Goal: Information Seeking & Learning: Compare options

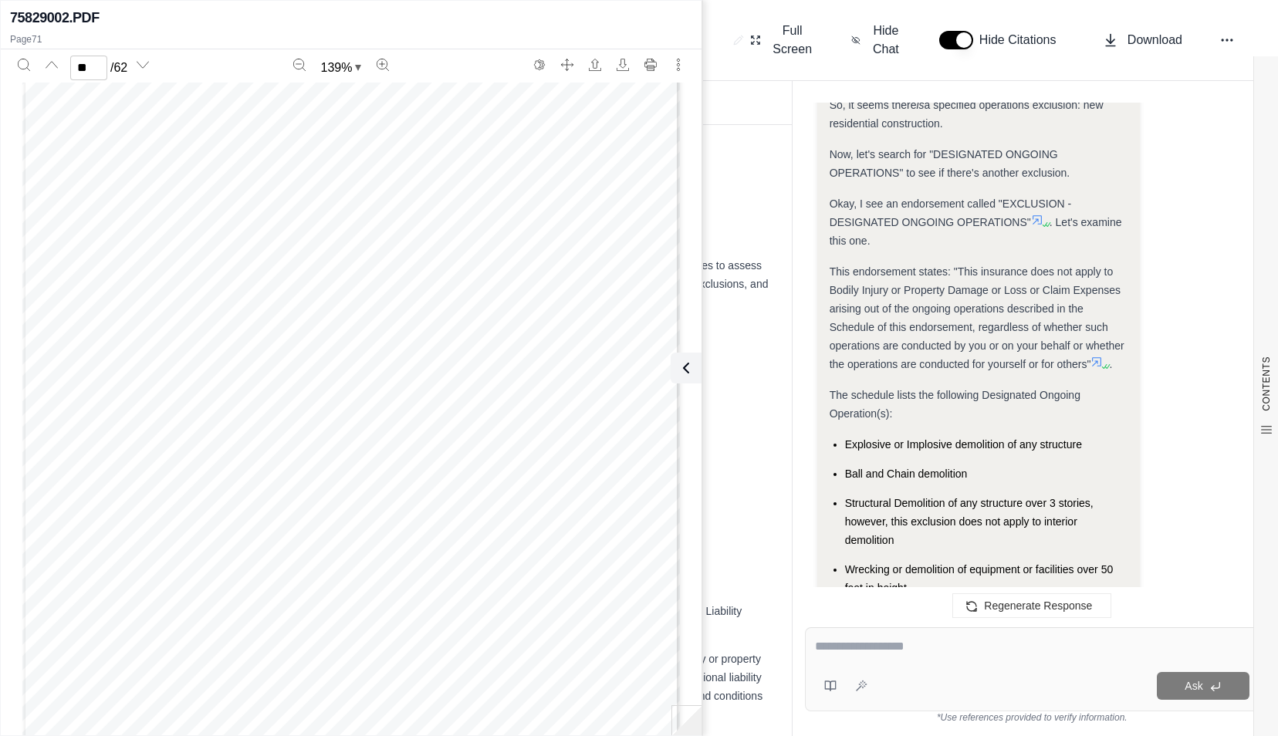
scroll to position [36963, 0]
type input "**"
click at [767, 127] on div "CONTENTS Table of Contents INSURANCE POLICY COMPARISON Introduction Company Pro…" at bounding box center [427, 430] width 730 height 611
click at [744, 31] on body "J Comparison of BoneDry Services, LLC Environmental Combined Policy (Nautilus) …" at bounding box center [639, 368] width 1278 height 736
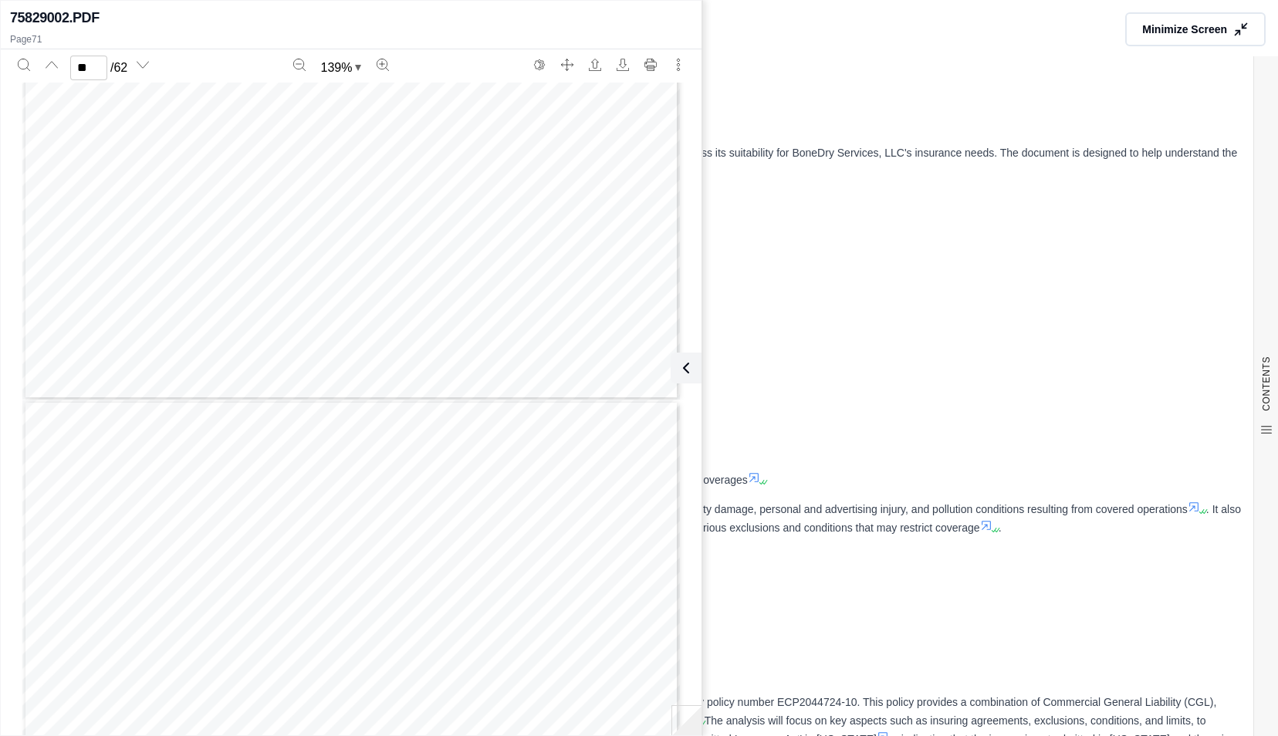
scroll to position [4200, 0]
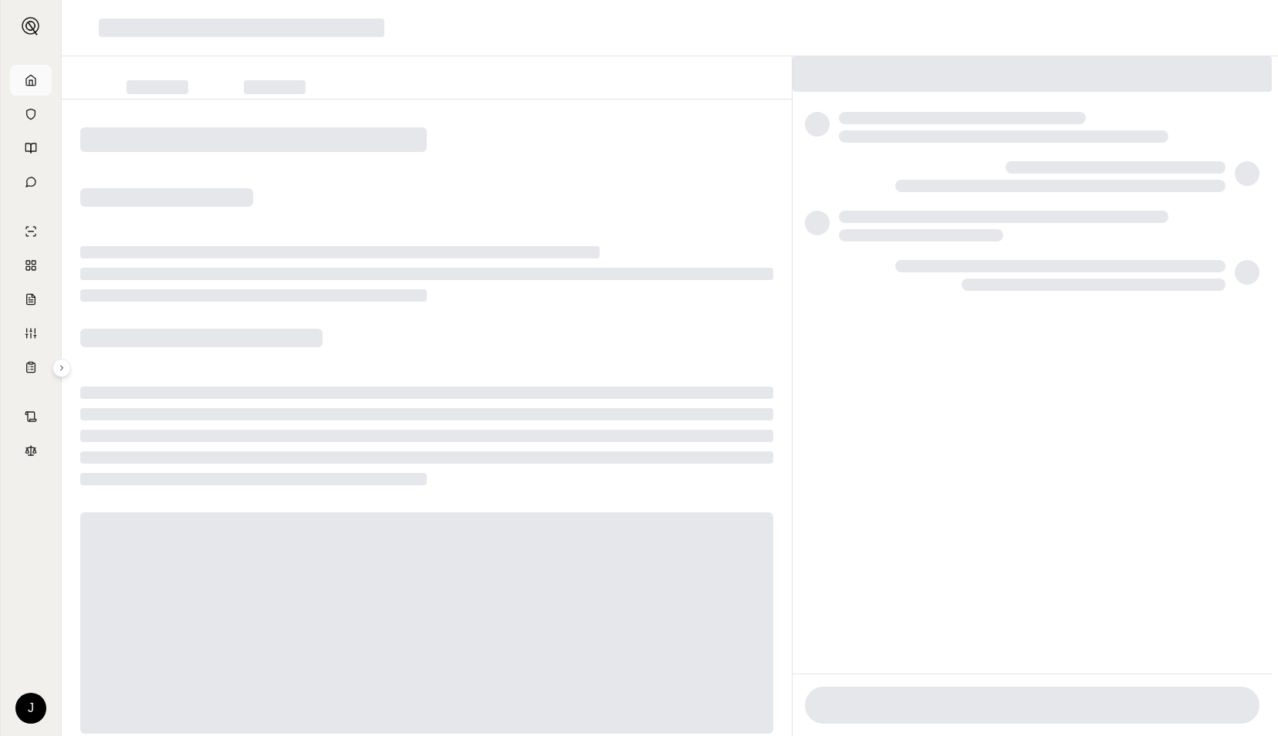
click at [35, 85] on icon at bounding box center [30, 80] width 9 height 10
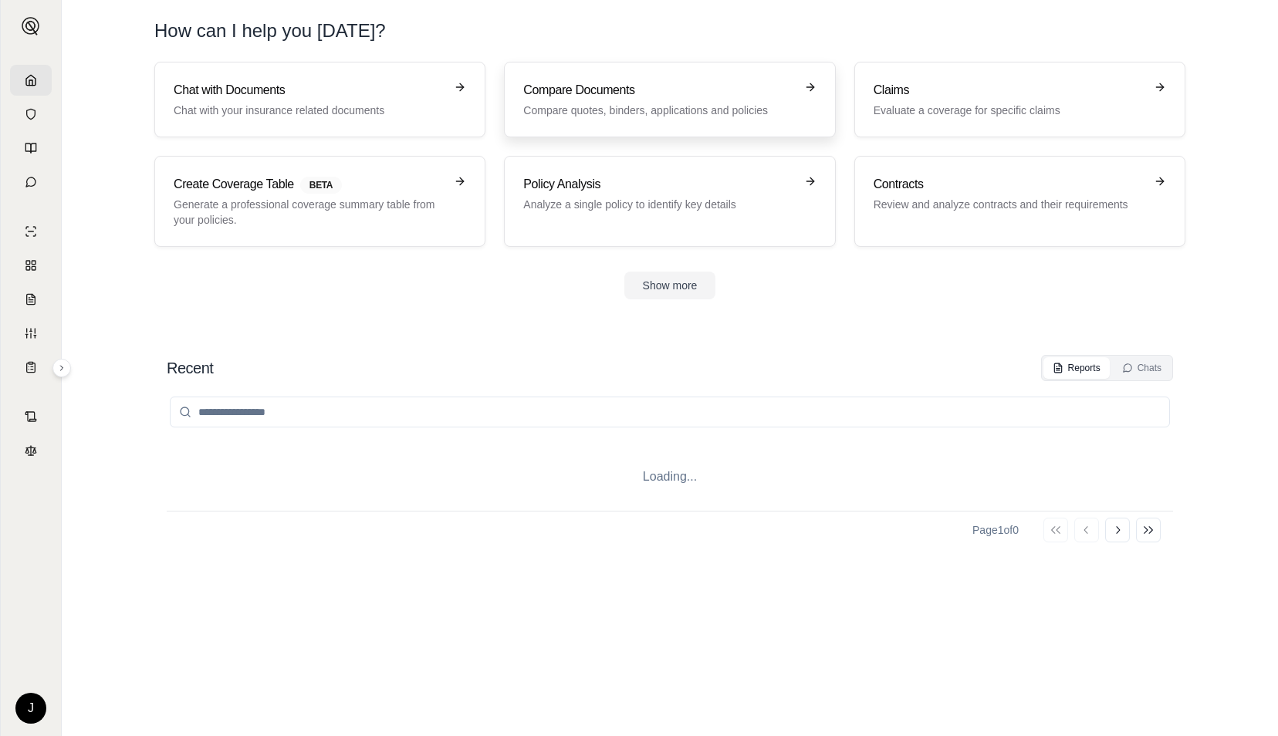
click at [640, 117] on p "Compare quotes, binders, applications and policies" at bounding box center [658, 110] width 271 height 15
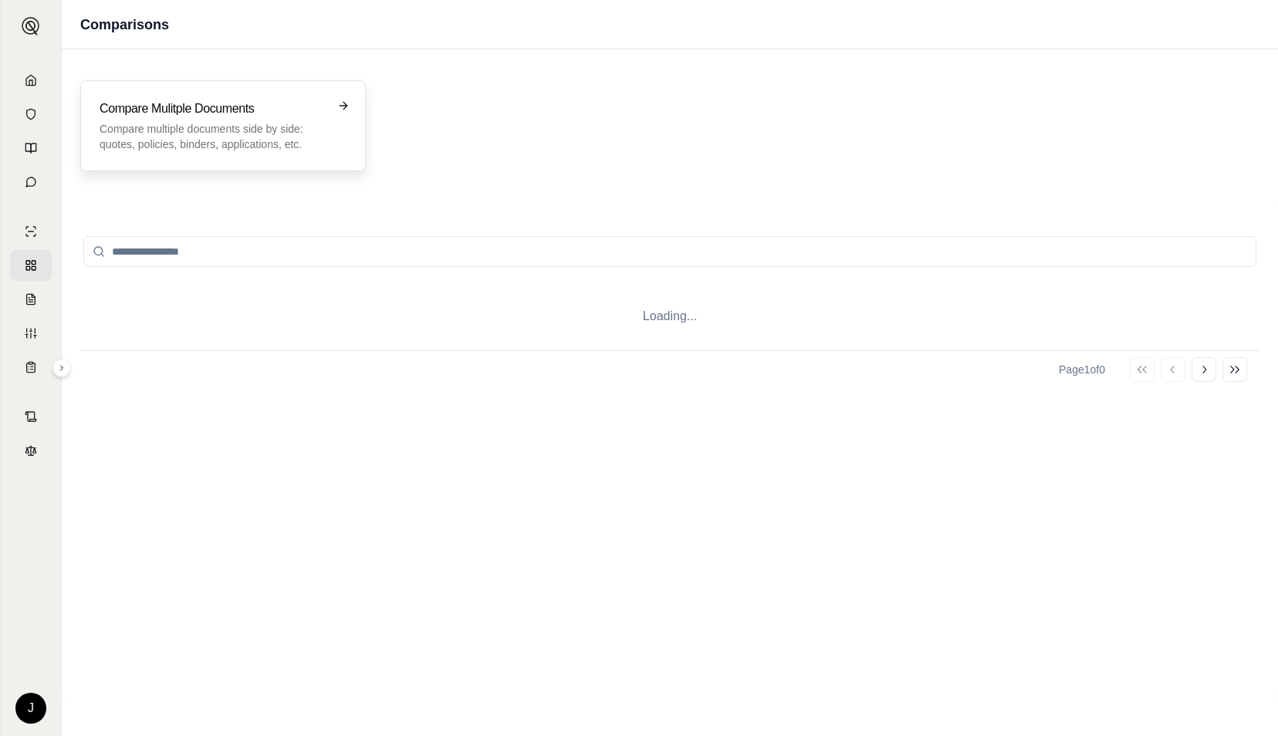
click at [157, 105] on h3 "Compare Mulitple Documents" at bounding box center [212, 109] width 225 height 19
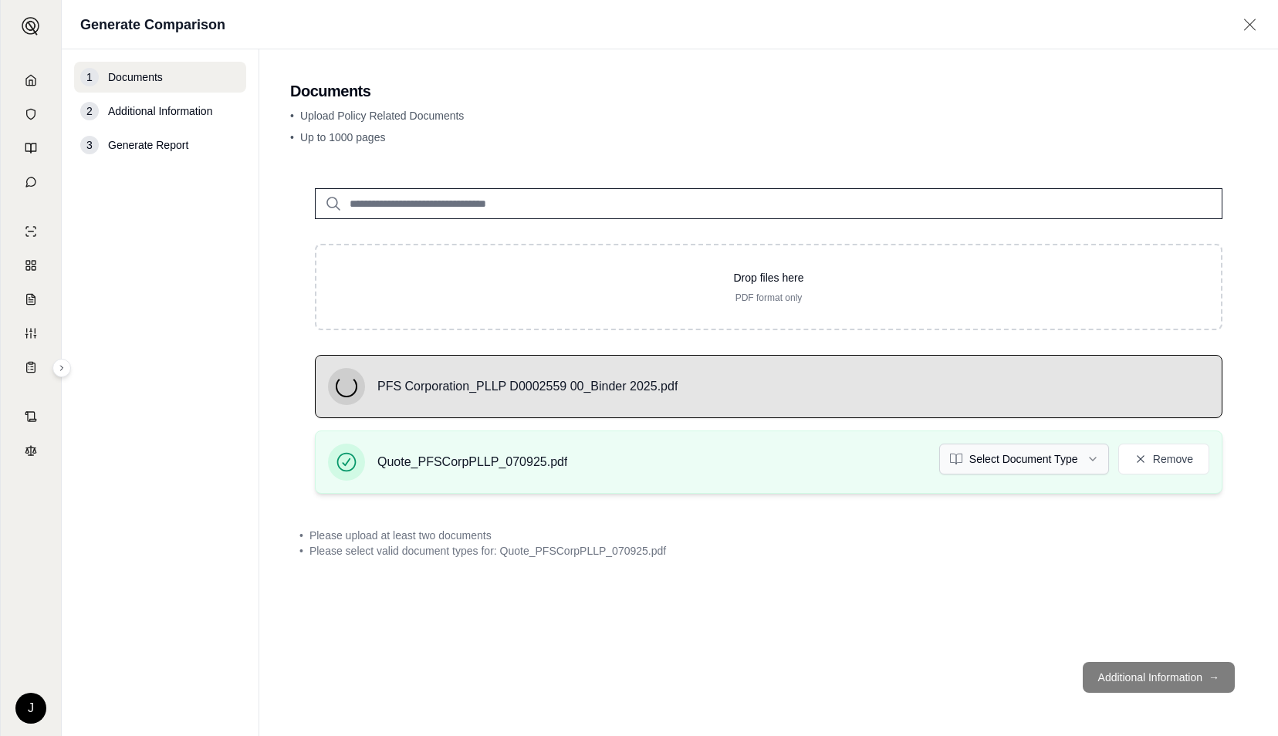
click at [1012, 466] on html "J Generate Comparison 1 Documents 2 Additional Information 3 Generate Report Do…" at bounding box center [639, 368] width 1278 height 736
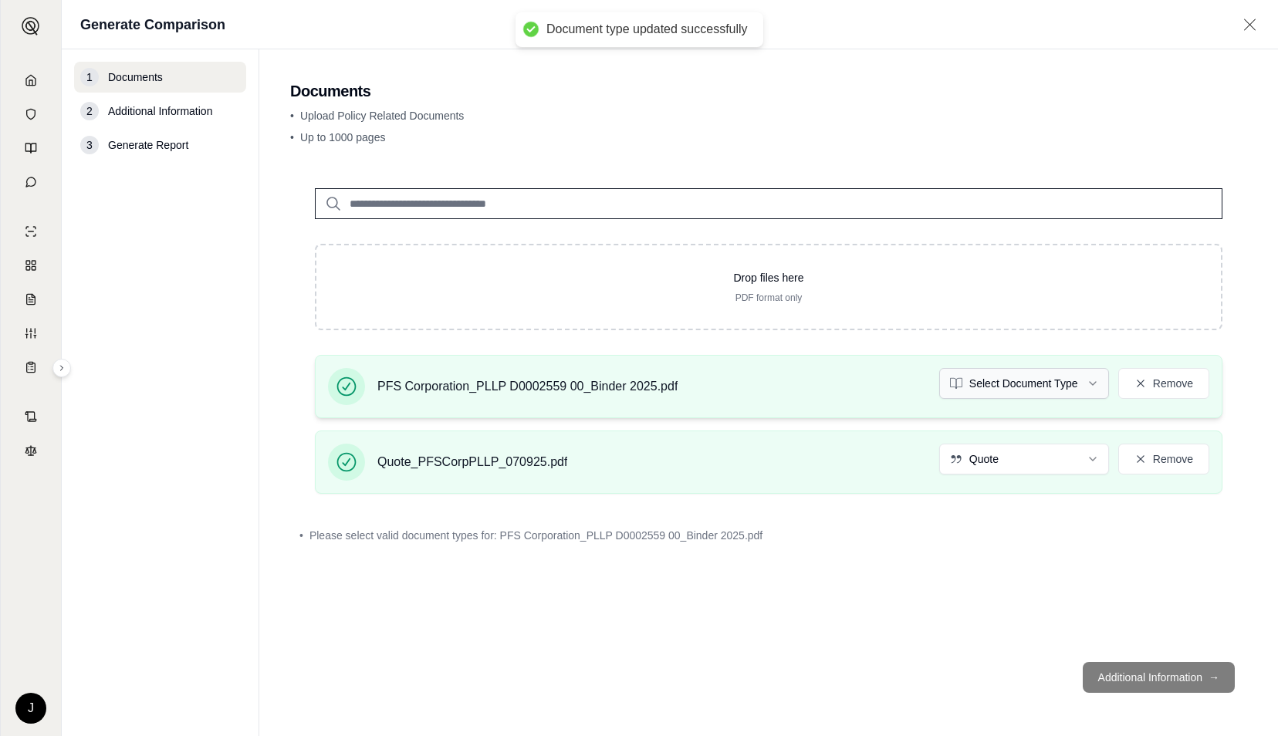
click at [1025, 378] on html "Document type updated successfully J Generate Comparison 1 Documents 2 Addition…" at bounding box center [639, 368] width 1278 height 736
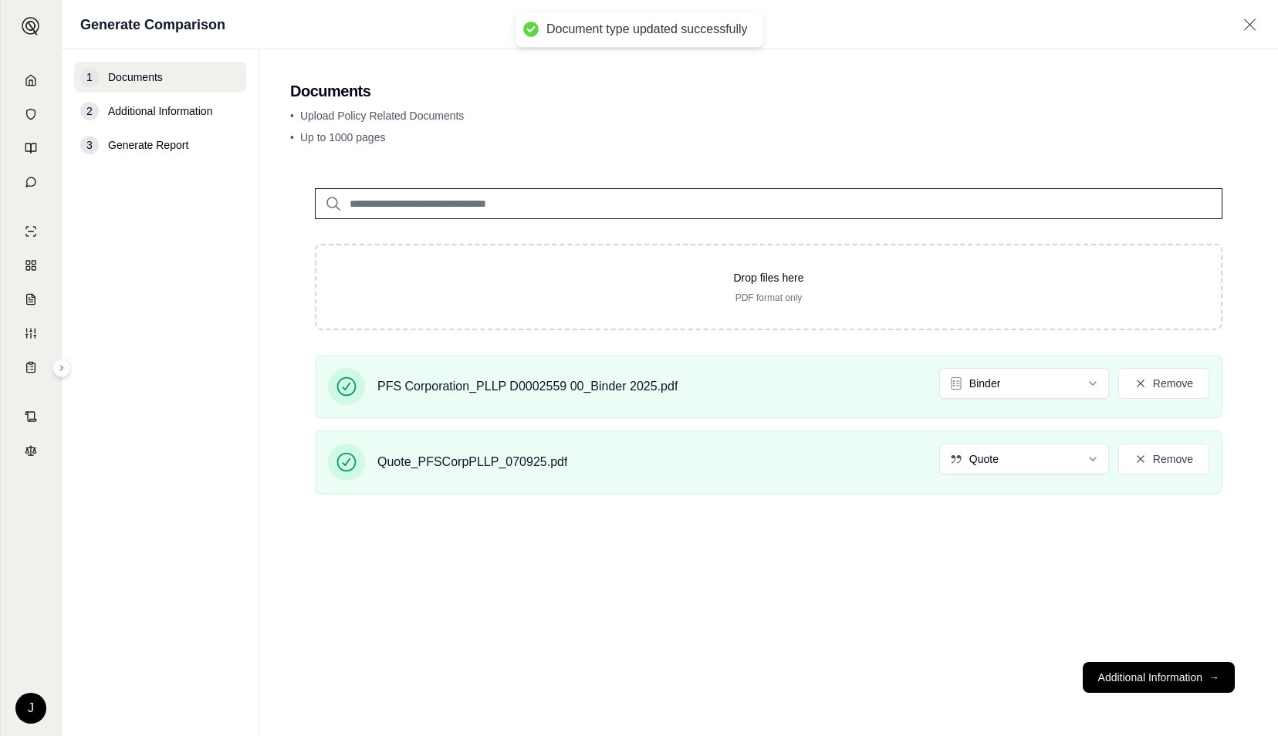
click at [961, 527] on div "Drop files here PDF format only PFS Corporation_PLLP D0002559 00_Binder 2025.pd…" at bounding box center [768, 407] width 957 height 486
click at [1157, 675] on button "Additional Information →" at bounding box center [1159, 677] width 152 height 31
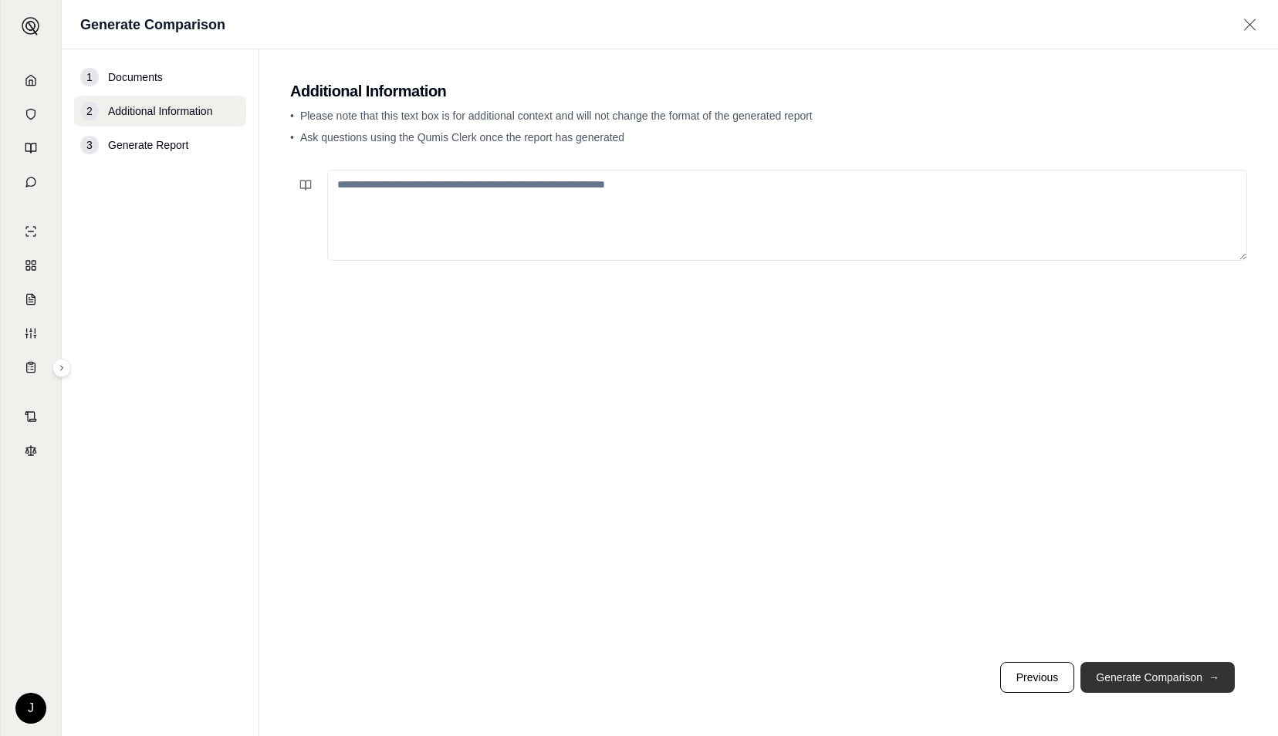
click at [1157, 675] on button "Generate Comparison →" at bounding box center [1157, 677] width 154 height 31
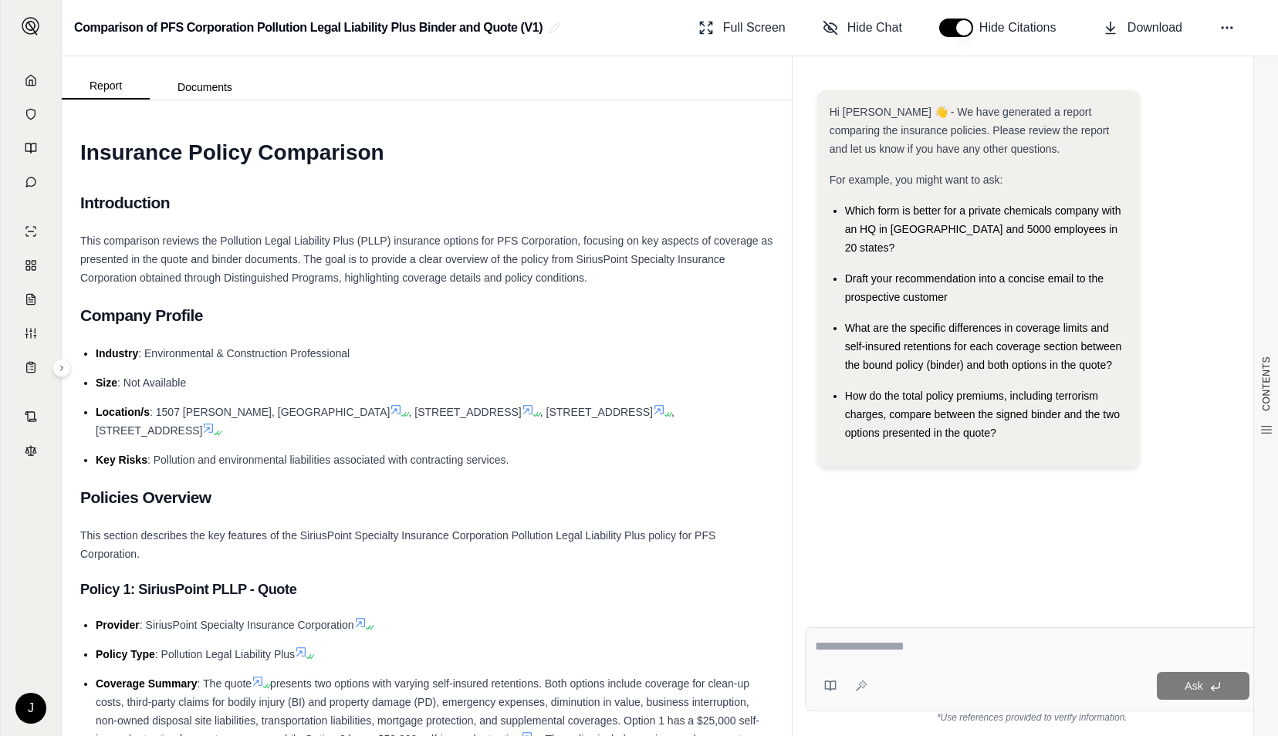
paste textarea "**********"
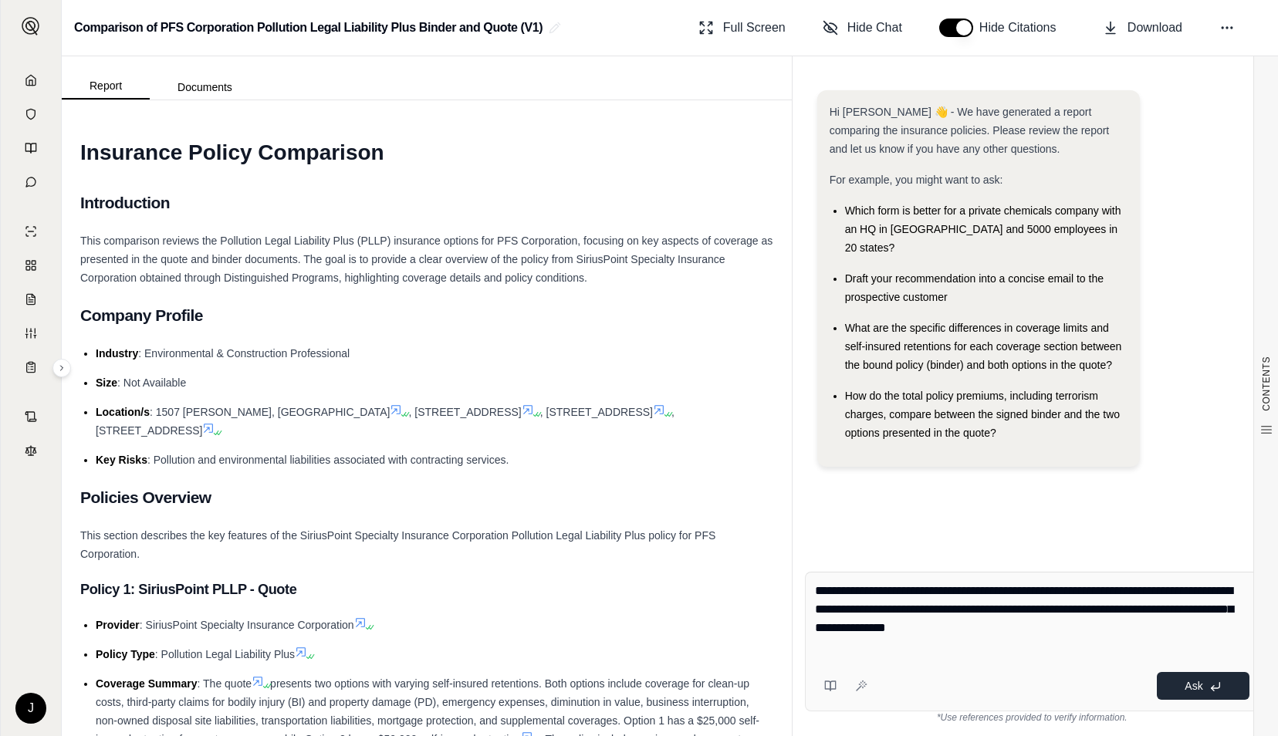
type textarea "**********"
click at [1189, 676] on button "Ask" at bounding box center [1203, 686] width 93 height 28
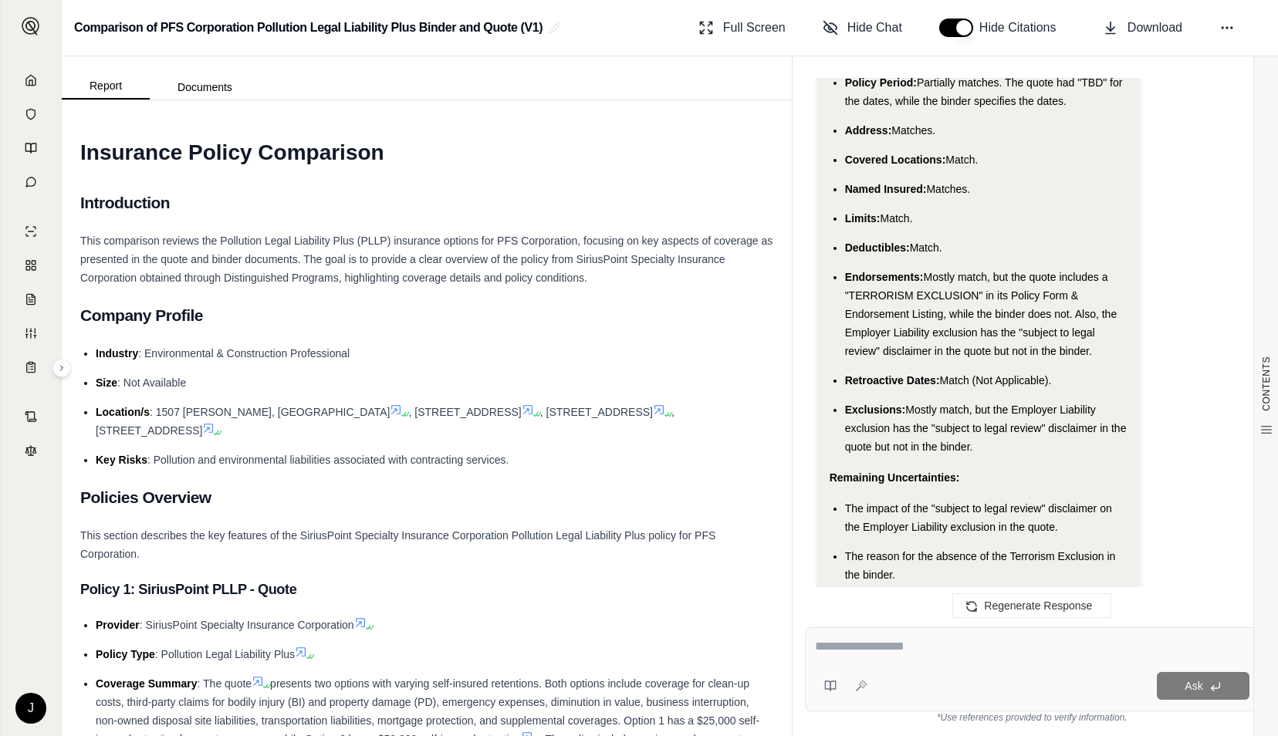
scroll to position [3701, 0]
